Goal: Task Accomplishment & Management: Complete application form

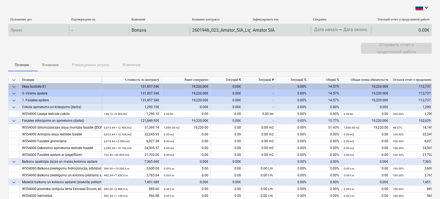
click at [318, 29] on body "keyboard_arrow_down Положение дел Подтверждено на Компания Название контракта З…" at bounding box center [220, 99] width 440 height 199
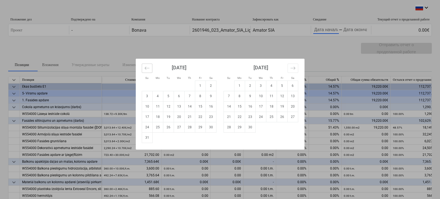
click at [143, 66] on button "Move backward to switch to the previous month." at bounding box center [147, 68] width 11 height 9
click at [168, 117] on td "22" at bounding box center [168, 116] width 11 height 10
type input "[DATE]"
click at [362, 31] on div "Su Mo Tu We Th Fr Sa Su Mo Tu We Th Fr Sa [DATE] 1 2 3 4 5 6 7 8 9 10 11 12 13 …" at bounding box center [220, 99] width 440 height 199
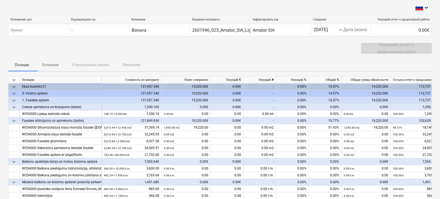
click at [362, 31] on body "keyboard_arrow_down Положение дел Подтверждено на Компания Название контракта З…" at bounding box center [220, 99] width 440 height 199
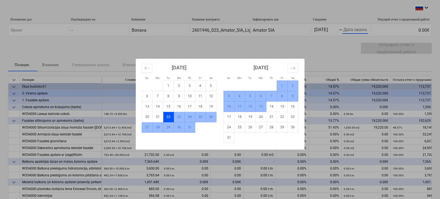
click at [260, 105] on td "13" at bounding box center [260, 106] width 11 height 10
click at [260, 105] on div "-" at bounding box center [259, 107] width 33 height 7
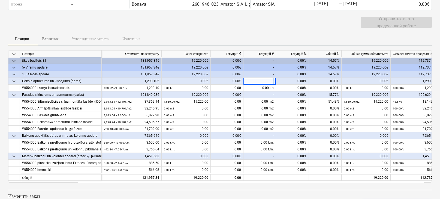
scroll to position [41, 0]
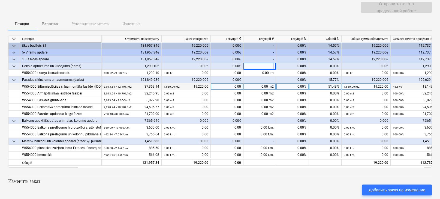
click at [258, 86] on div "0.00 m2" at bounding box center [259, 86] width 33 height 7
type input "1100"
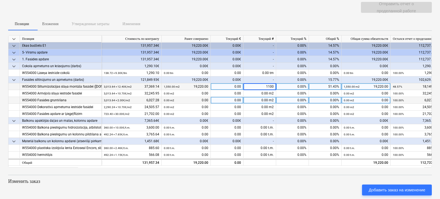
click at [289, 101] on div "0.00%" at bounding box center [292, 100] width 33 height 7
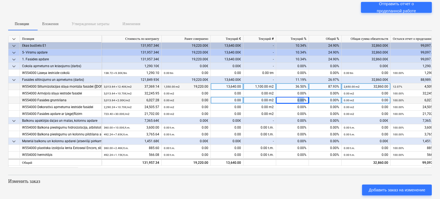
scroll to position [0, 0]
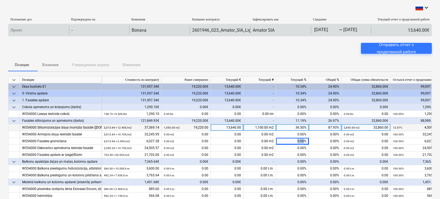
click at [365, 30] on body "keyboard_arrow_down Положение дел Подтверждено на Компания Название контракта З…" at bounding box center [220, 99] width 440 height 199
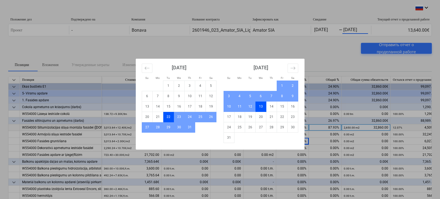
click at [345, 55] on div "Su Mo Tu We Th Fr Sa Su Mo Tu We Th Fr Sa [DATE] 1 2 3 4 5 6 7 8 9 10 11 12 13 …" at bounding box center [220, 99] width 440 height 199
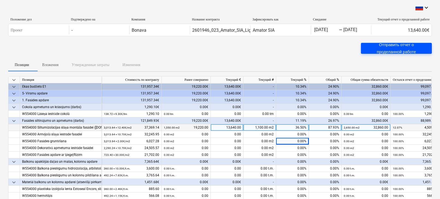
click at [391, 50] on div "Отправить отчет о проделанной работе" at bounding box center [396, 48] width 58 height 14
click at [389, 46] on div "Отправить отчет о проделанной работе" at bounding box center [396, 48] width 58 height 14
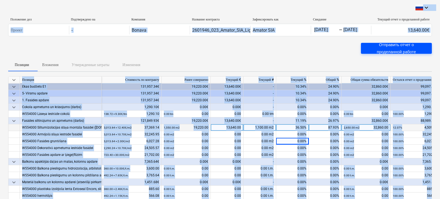
click at [389, 46] on div "Отправить отчет о проделанной работе" at bounding box center [396, 48] width 58 height 14
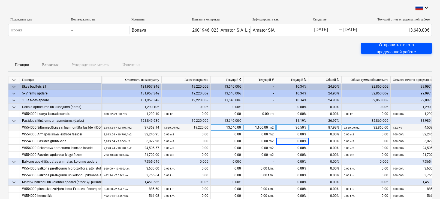
click at [389, 48] on div "Отправить отчет о проделанной работе" at bounding box center [396, 48] width 58 height 14
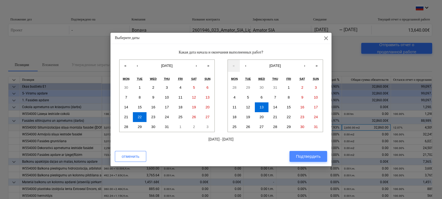
click at [308, 153] on div "Подтвердить" at bounding box center [308, 156] width 25 height 7
